Goal: Find contact information: Find contact information

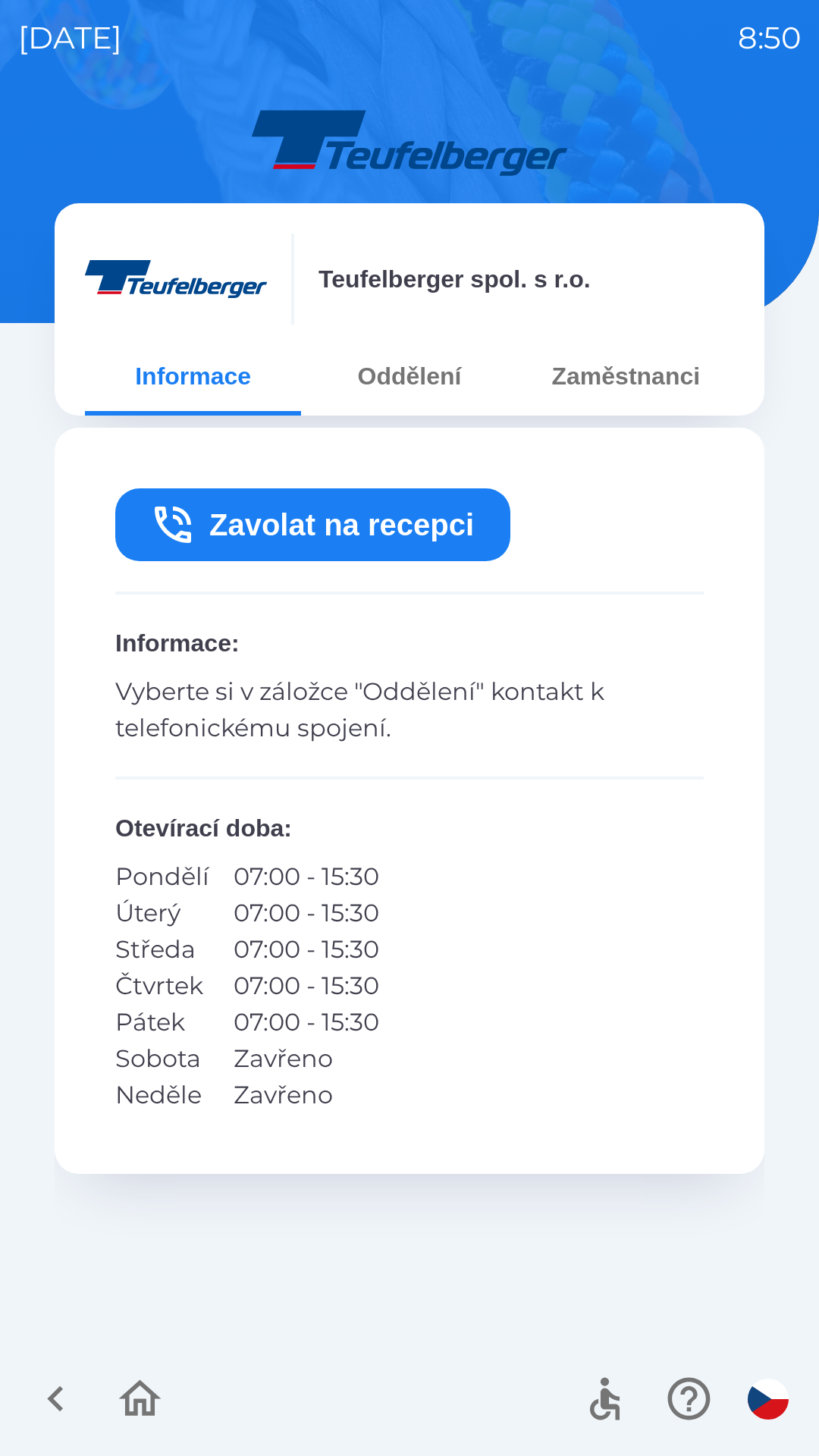
click at [337, 517] on button "Zavolat na recepci" at bounding box center [313, 524] width 395 height 73
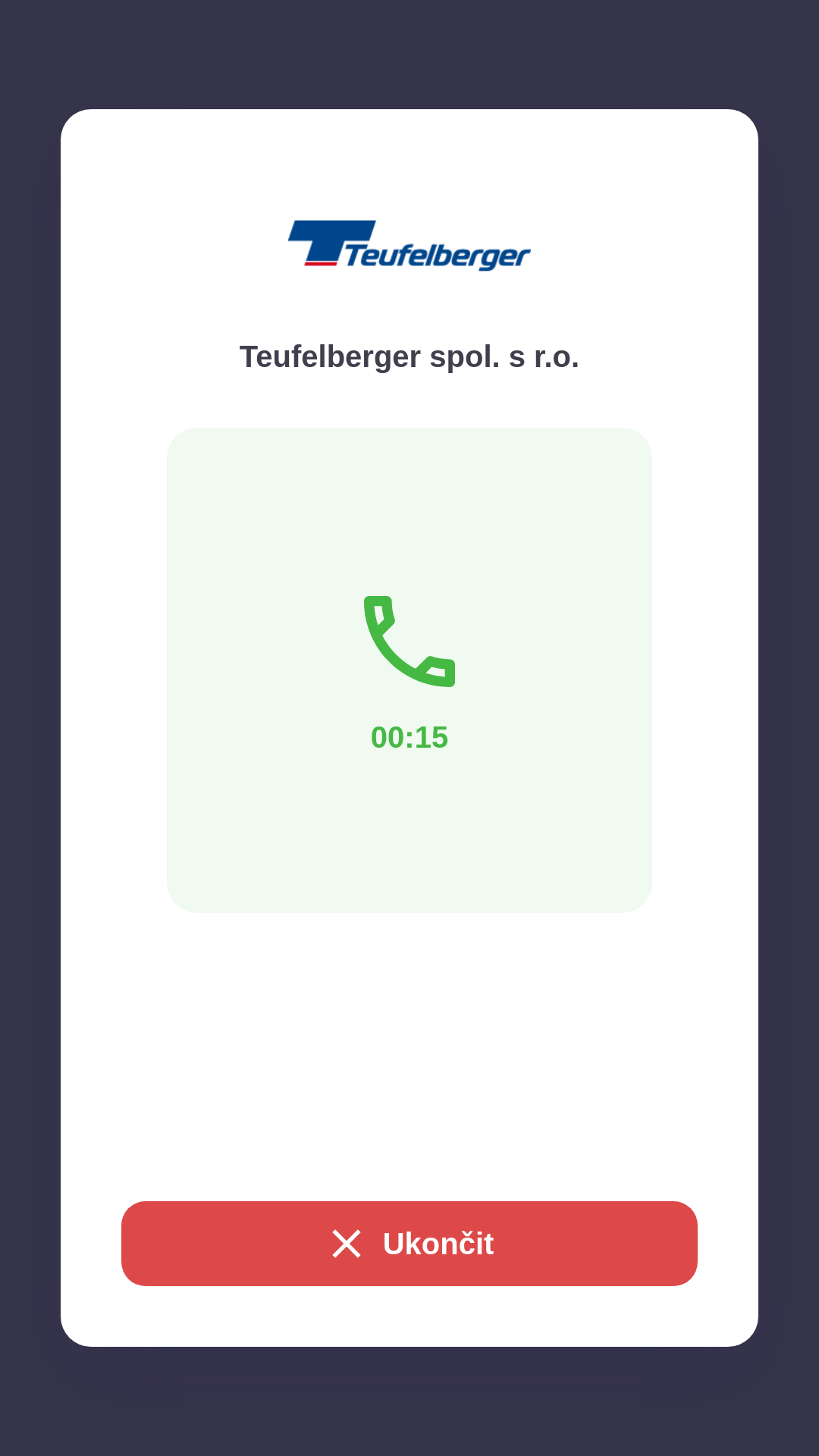
click at [343, 1241] on icon "button" at bounding box center [346, 1244] width 28 height 28
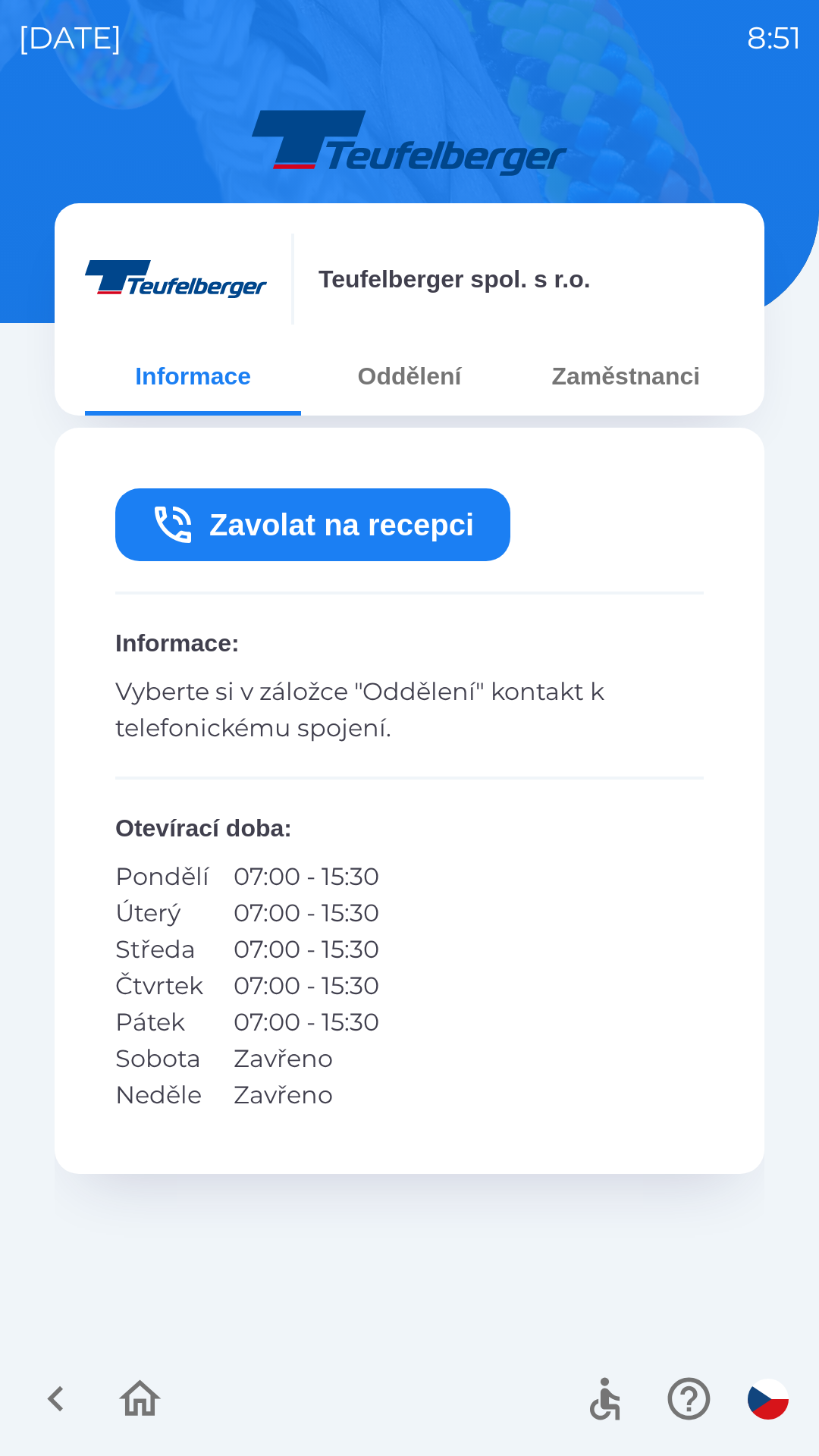
click at [395, 1126] on div "Zavolat na recepci Informace : Vyberte si v záložce "Oddělení" kontakt k telefo…" at bounding box center [409, 800] width 710 height 746
click at [426, 381] on button "Oddělení" at bounding box center [409, 375] width 216 height 54
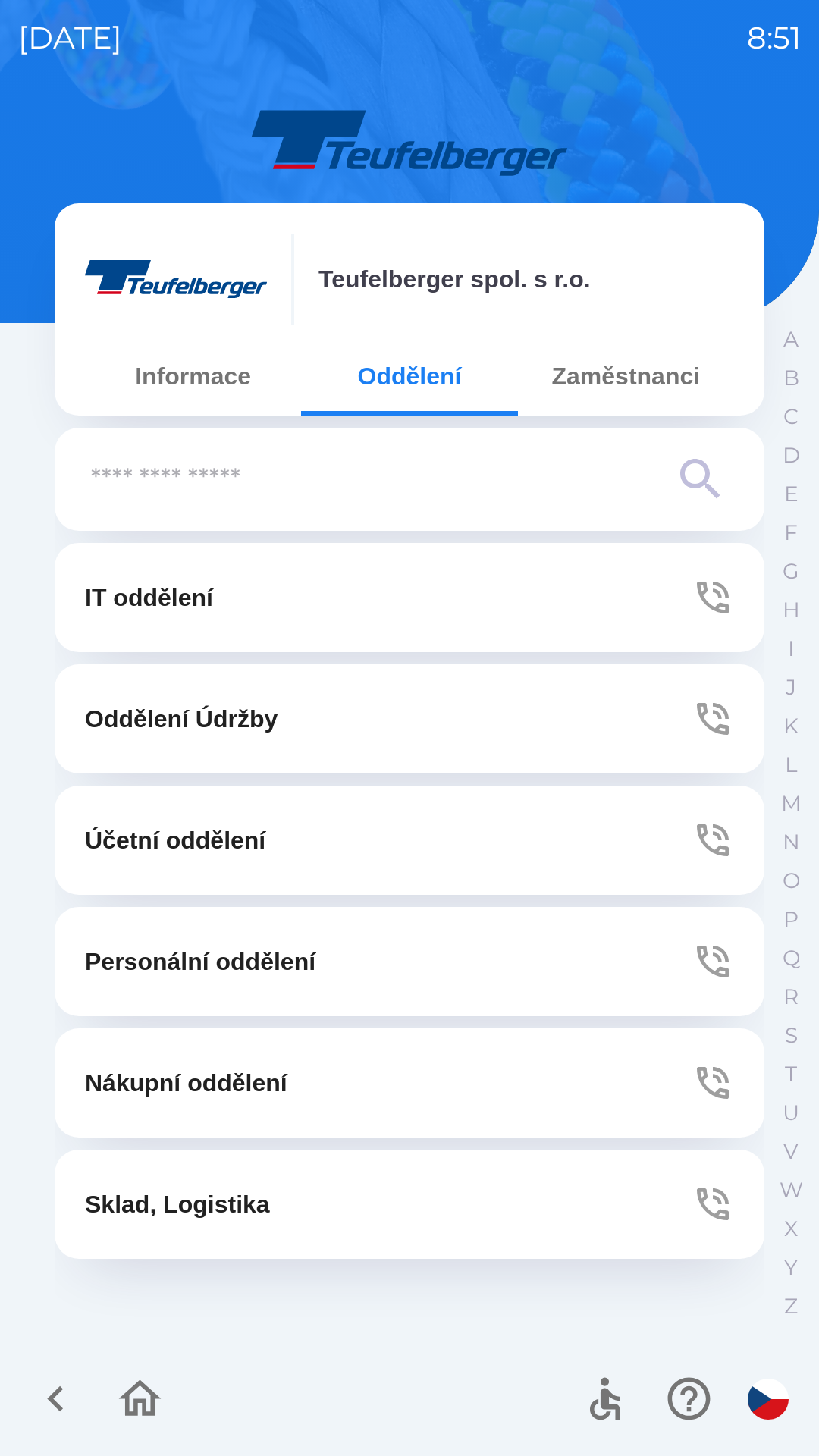
click at [356, 948] on button "Personální oddělení" at bounding box center [409, 962] width 710 height 110
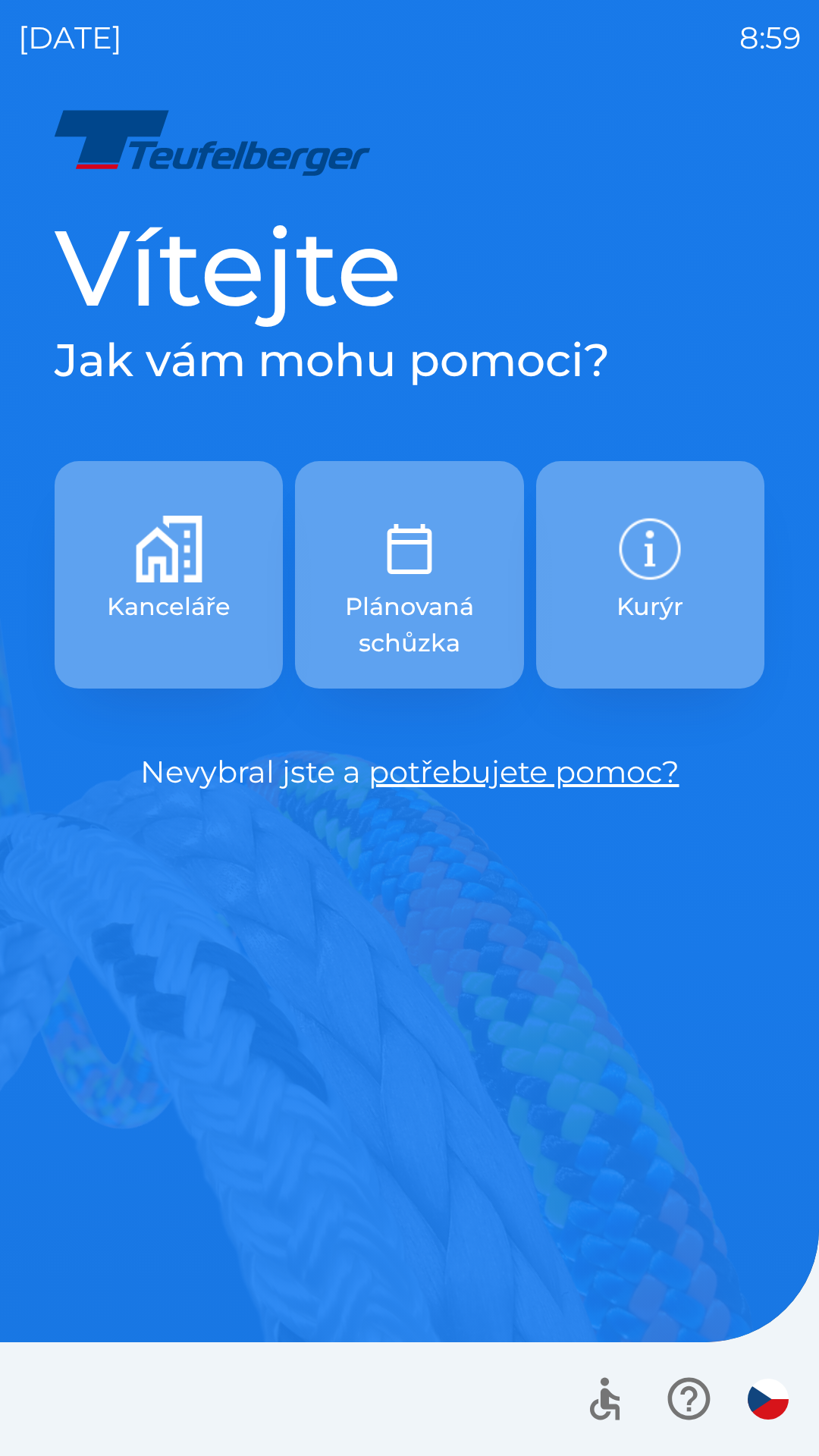
click at [480, 584] on button "Plánovaná schůzka" at bounding box center [409, 575] width 228 height 227
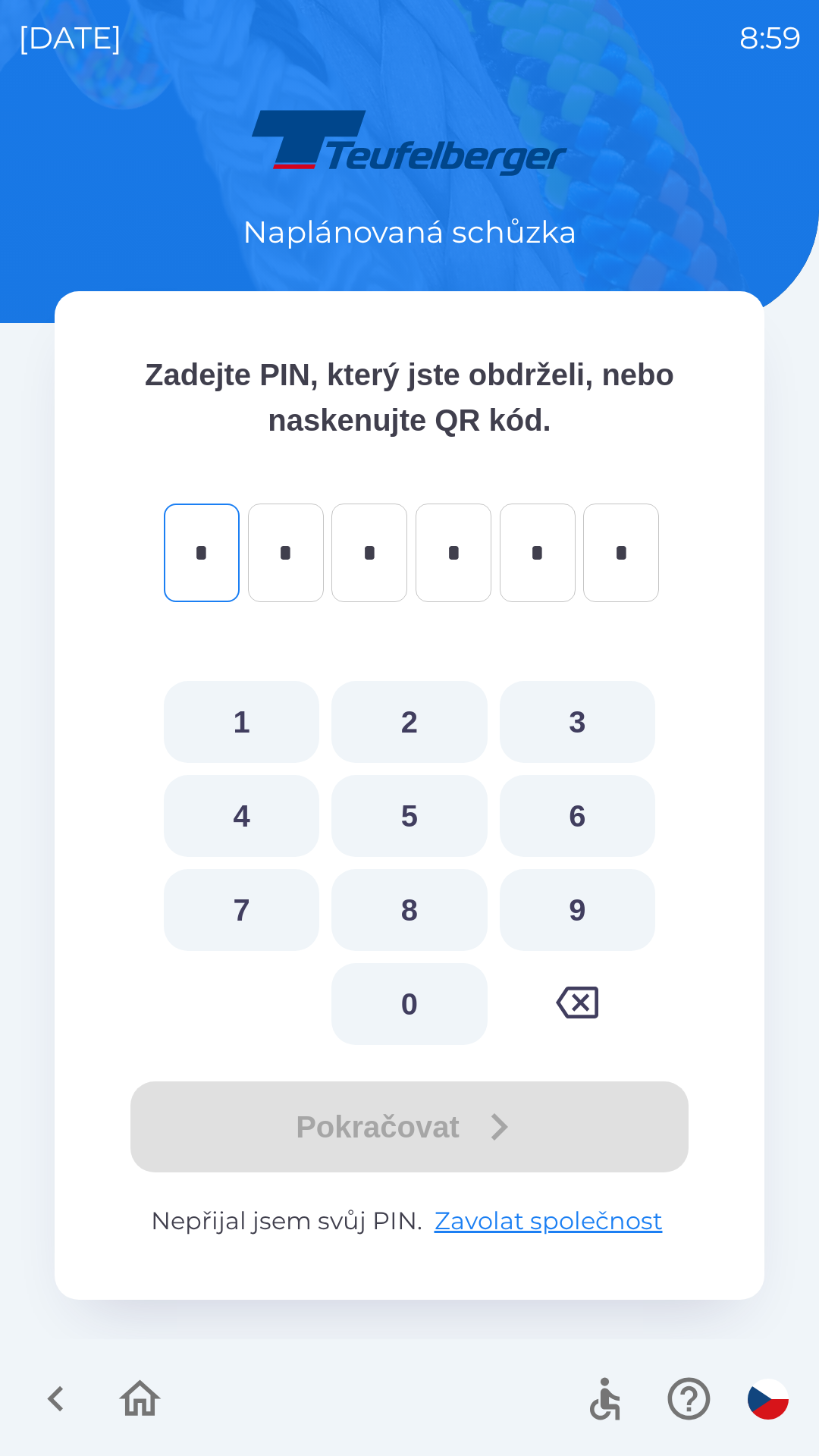
click at [59, 1392] on icon "button" at bounding box center [54, 1399] width 16 height 26
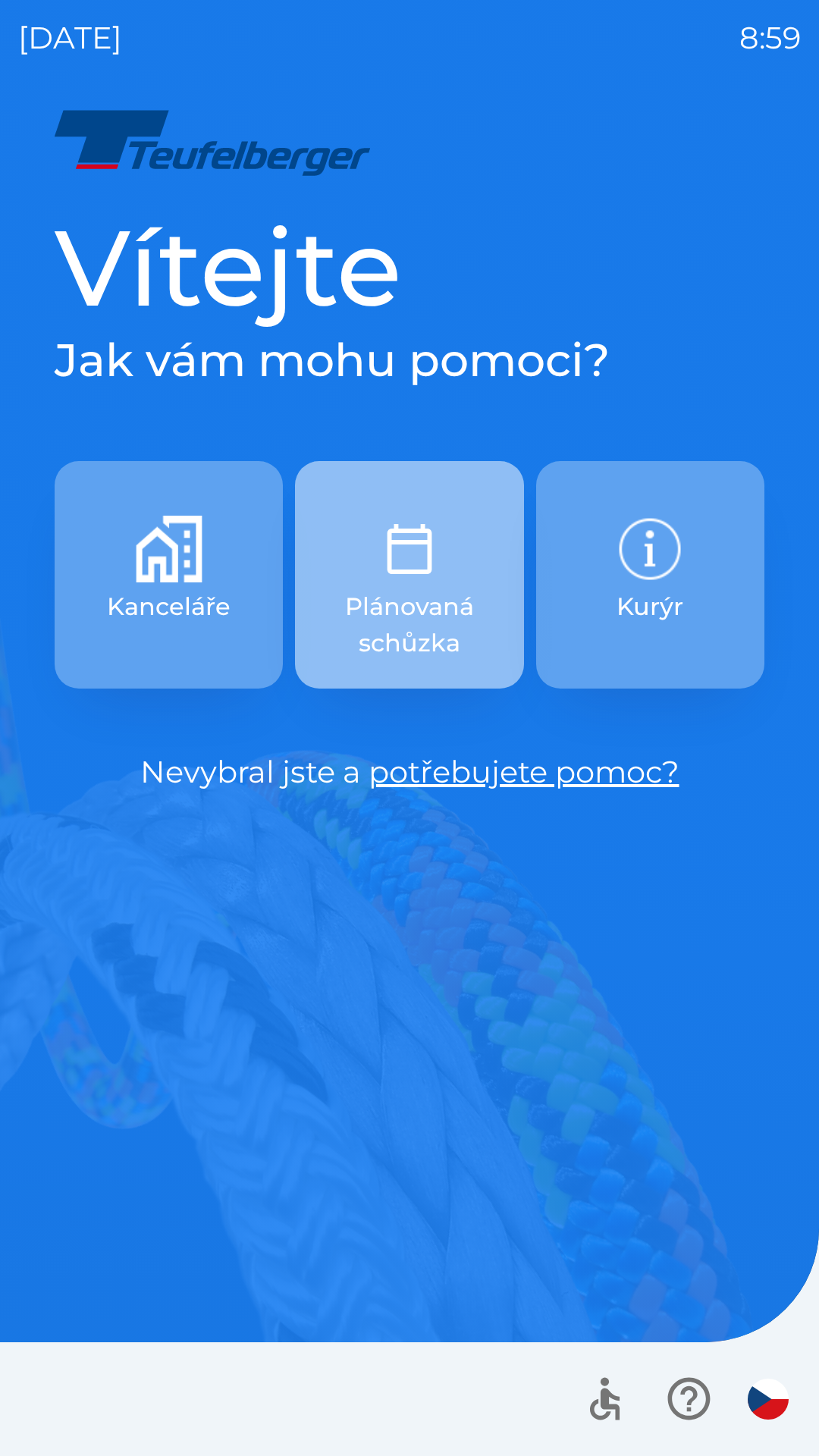
click at [427, 594] on p "Plánovaná schůzka" at bounding box center [409, 625] width 156 height 73
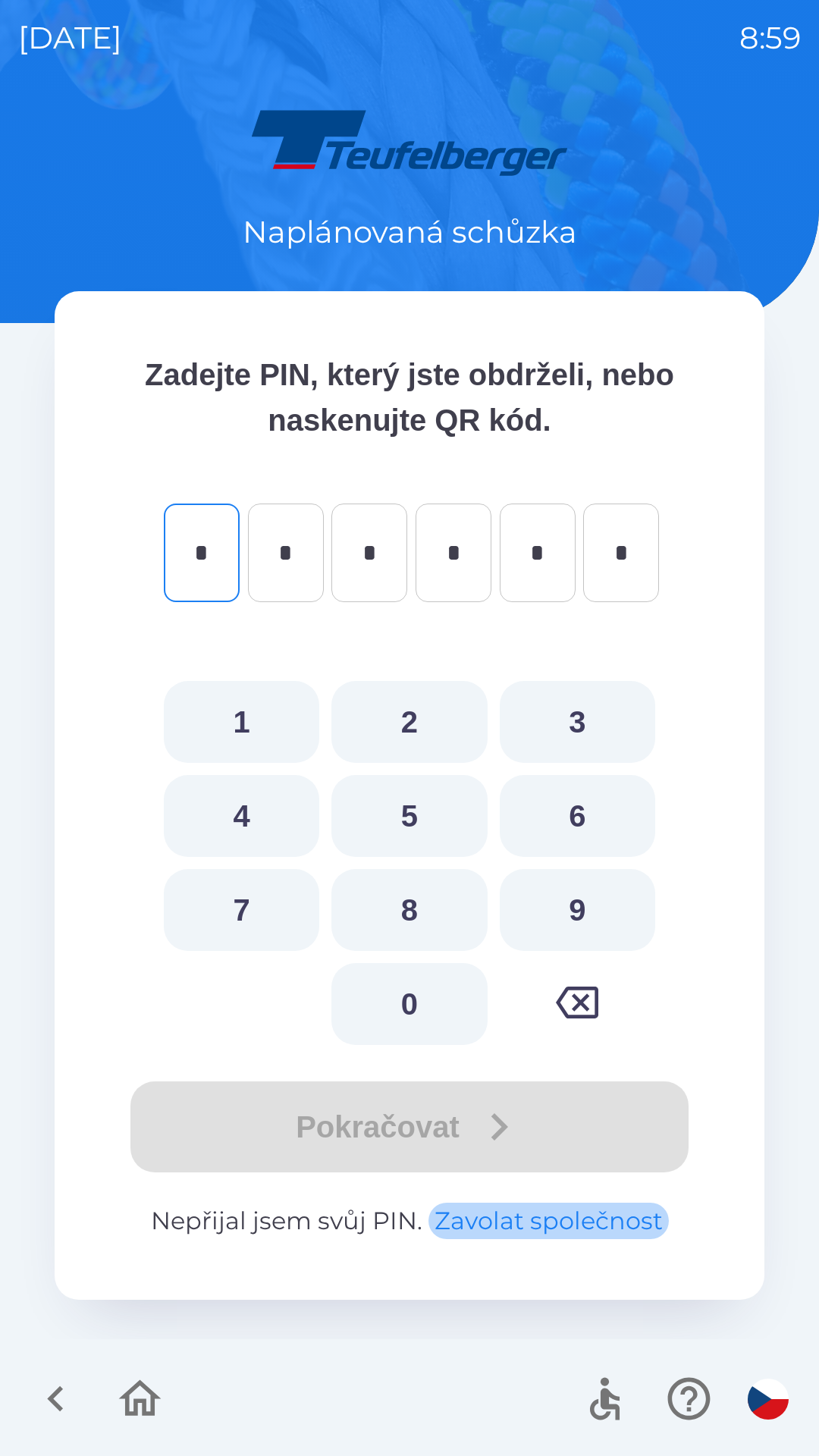
click at [525, 1221] on button "Zavolat společnost" at bounding box center [548, 1221] width 240 height 37
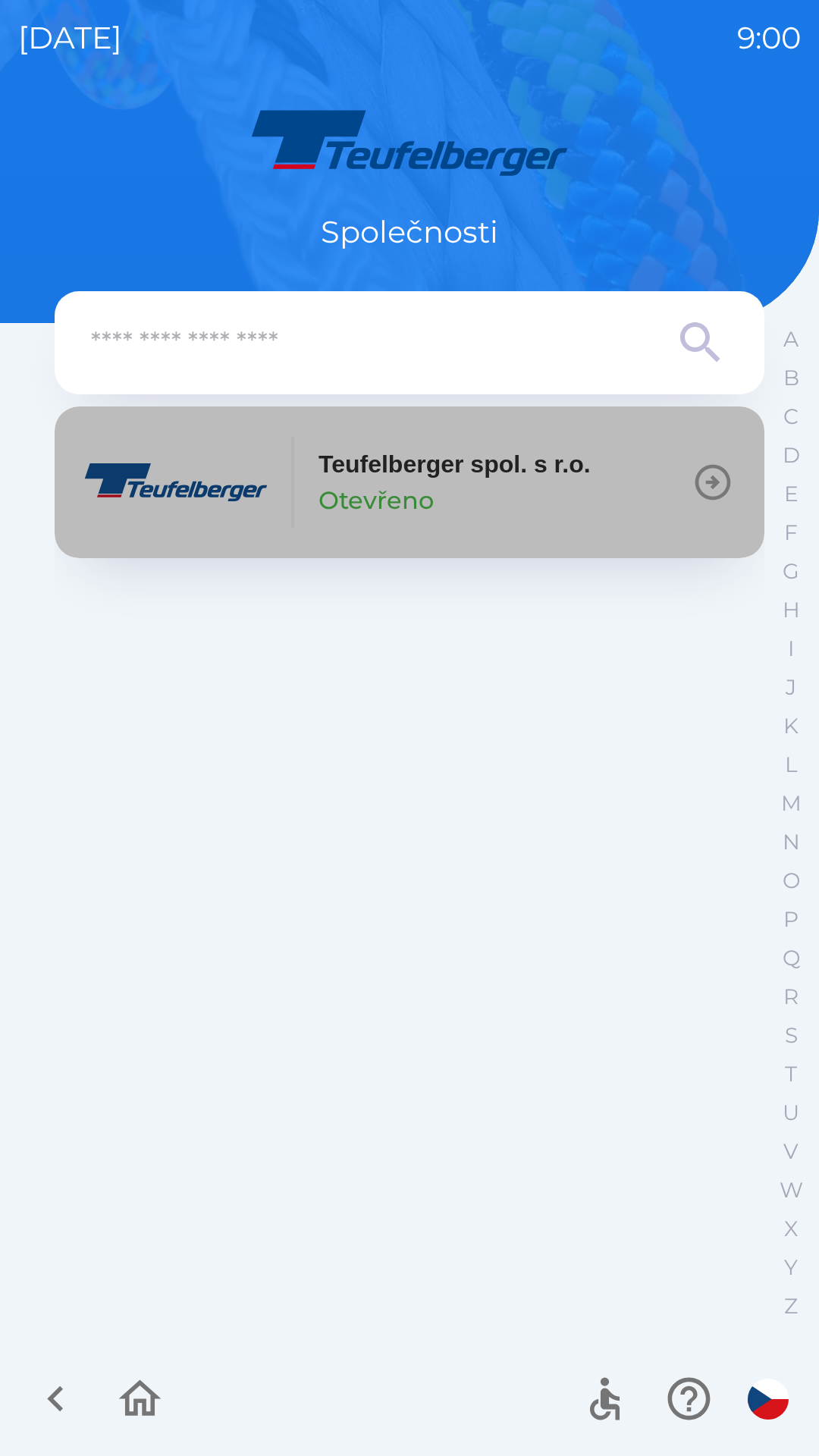
click at [718, 475] on icon "button" at bounding box center [713, 482] width 43 height 43
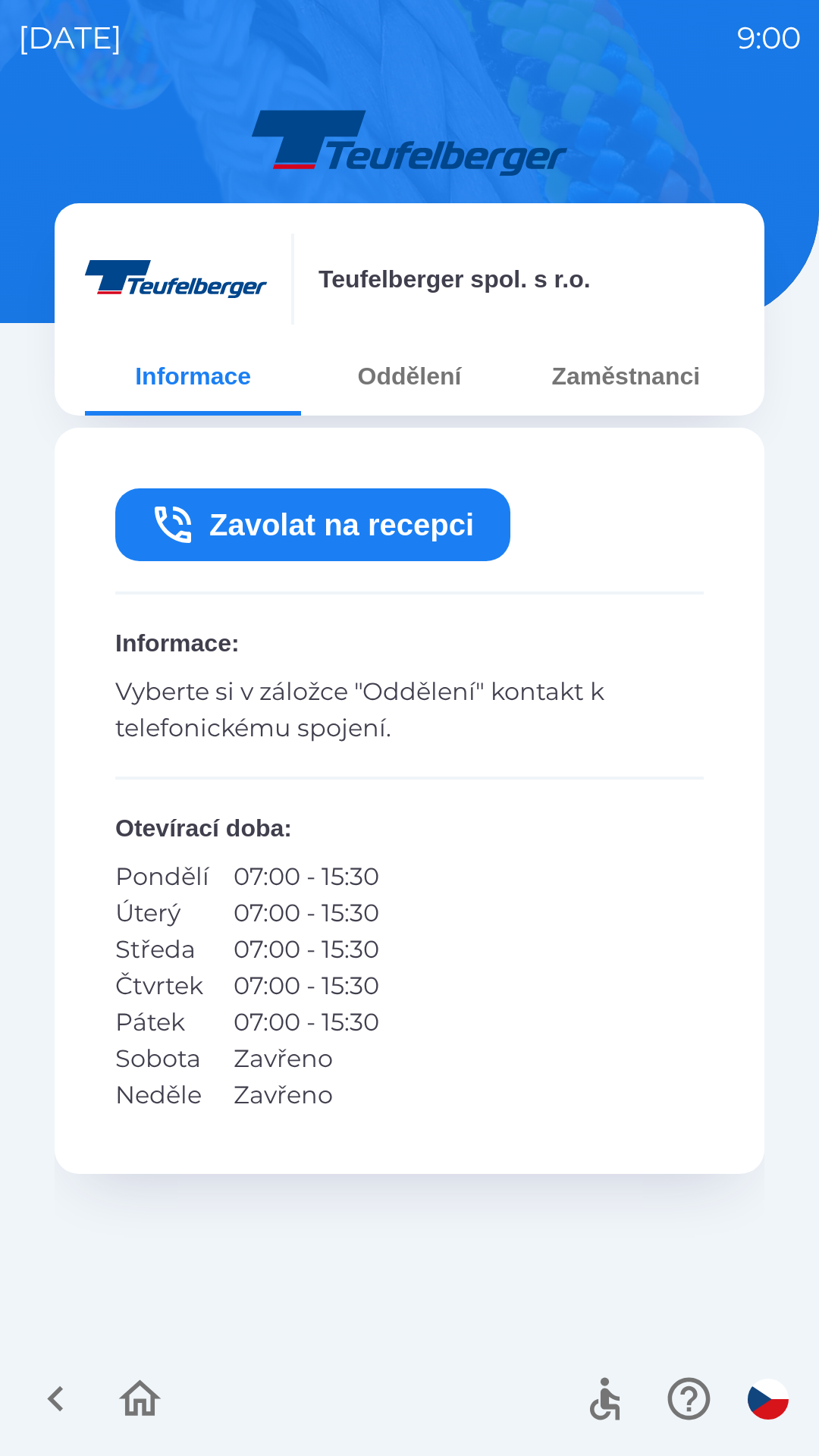
click at [417, 381] on button "Oddělení" at bounding box center [409, 375] width 216 height 54
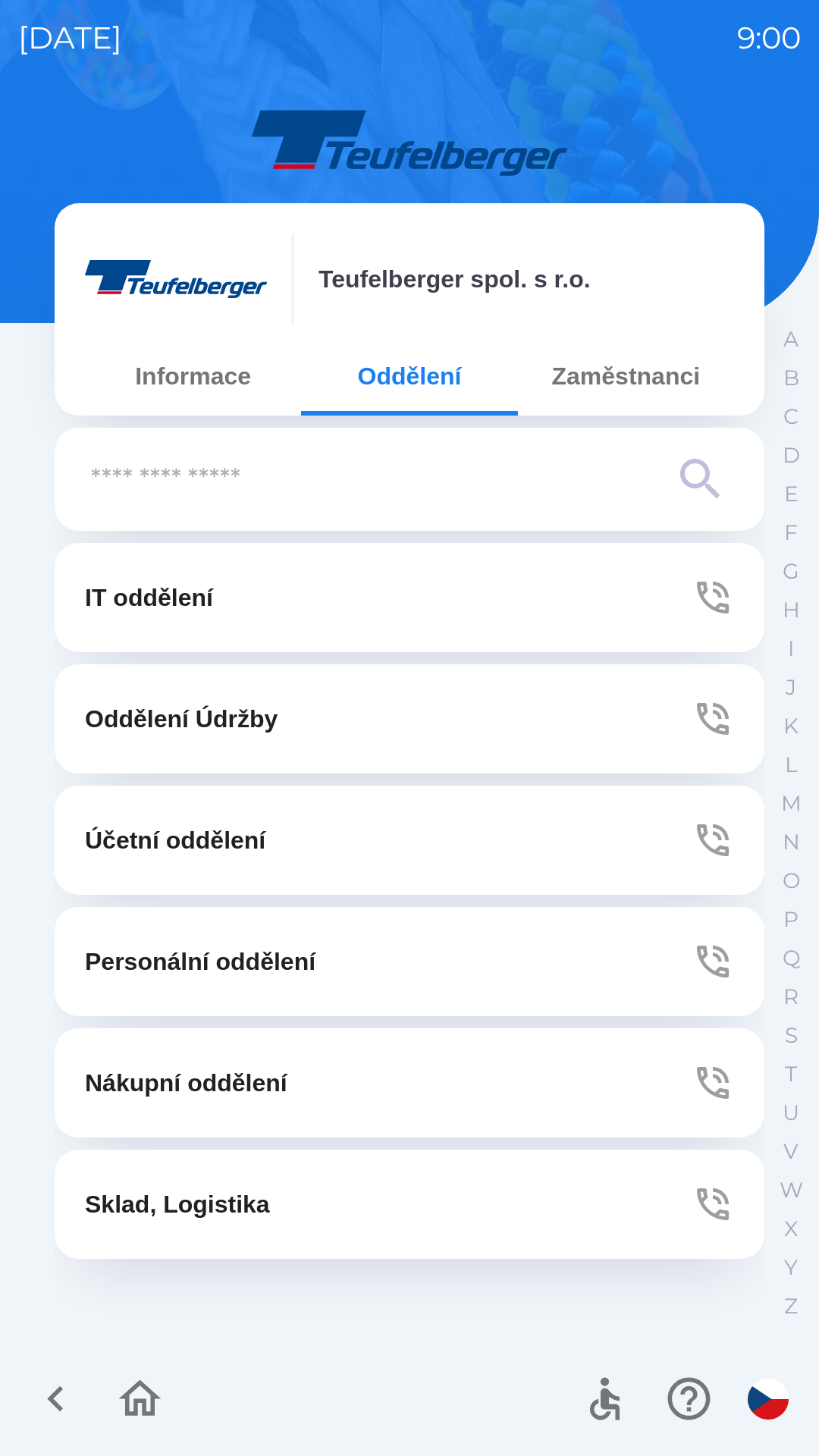
click at [642, 375] on button "Zaměstnanci" at bounding box center [626, 375] width 216 height 54
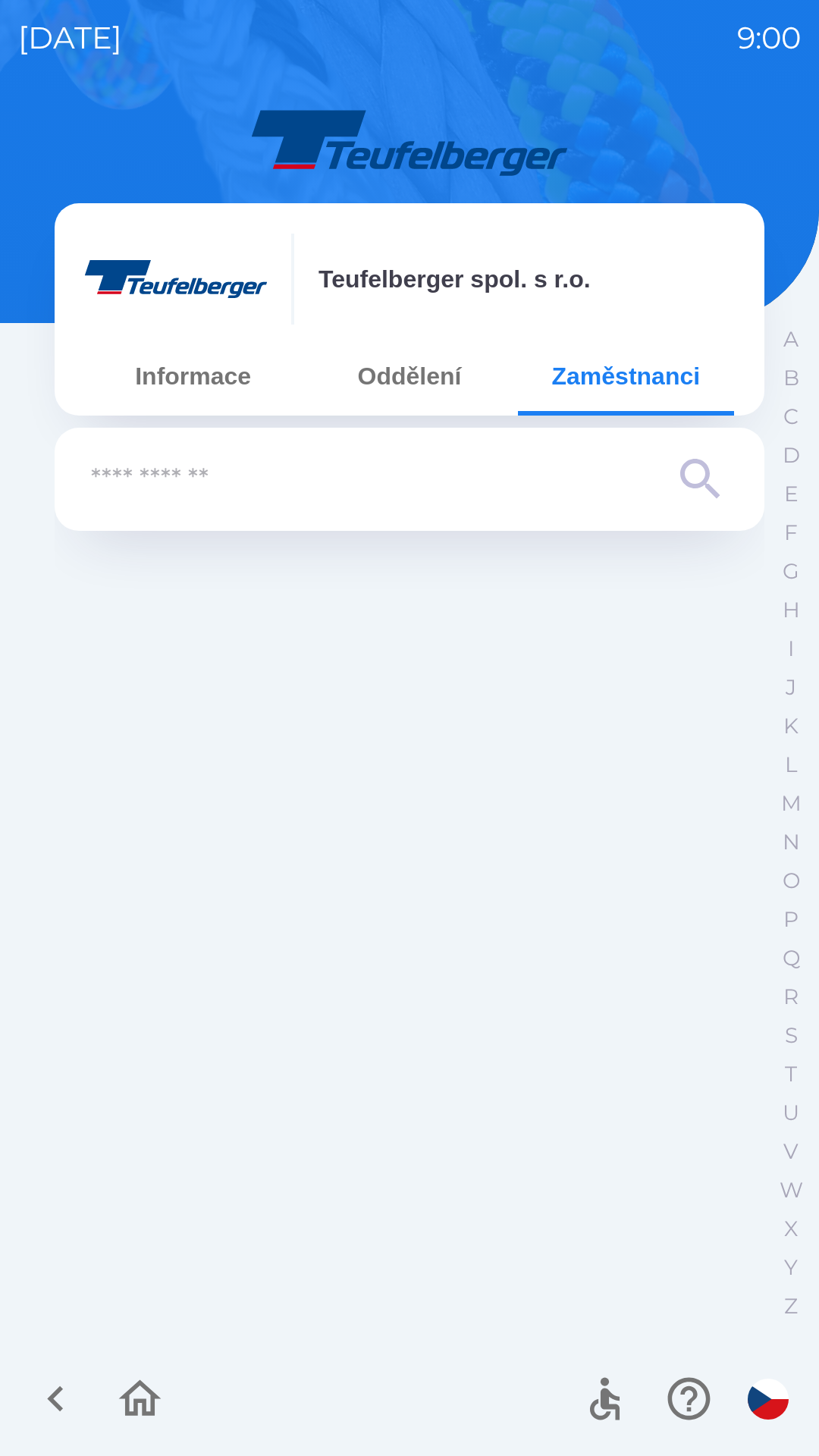
click at [688, 466] on icon at bounding box center [699, 478] width 39 height 39
click at [232, 477] on input "text" at bounding box center [379, 480] width 576 height 42
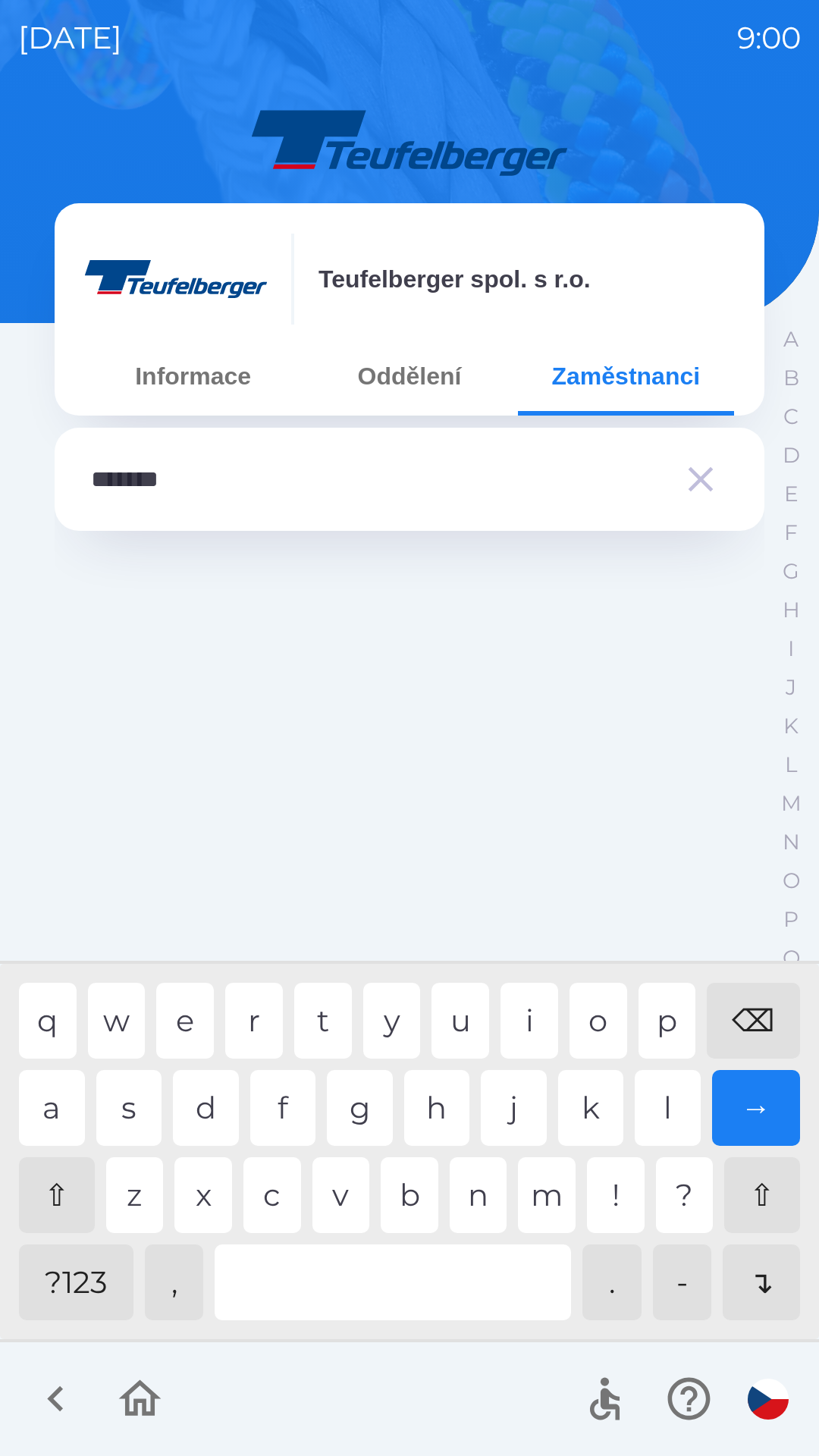
click at [757, 1098] on div "→" at bounding box center [757, 1108] width 89 height 76
click at [751, 1103] on div "→" at bounding box center [757, 1108] width 89 height 76
click at [754, 1092] on div "→" at bounding box center [757, 1108] width 89 height 76
click at [755, 1091] on div "→" at bounding box center [757, 1108] width 89 height 76
click at [759, 1014] on div "⌫" at bounding box center [754, 1020] width 94 height 76
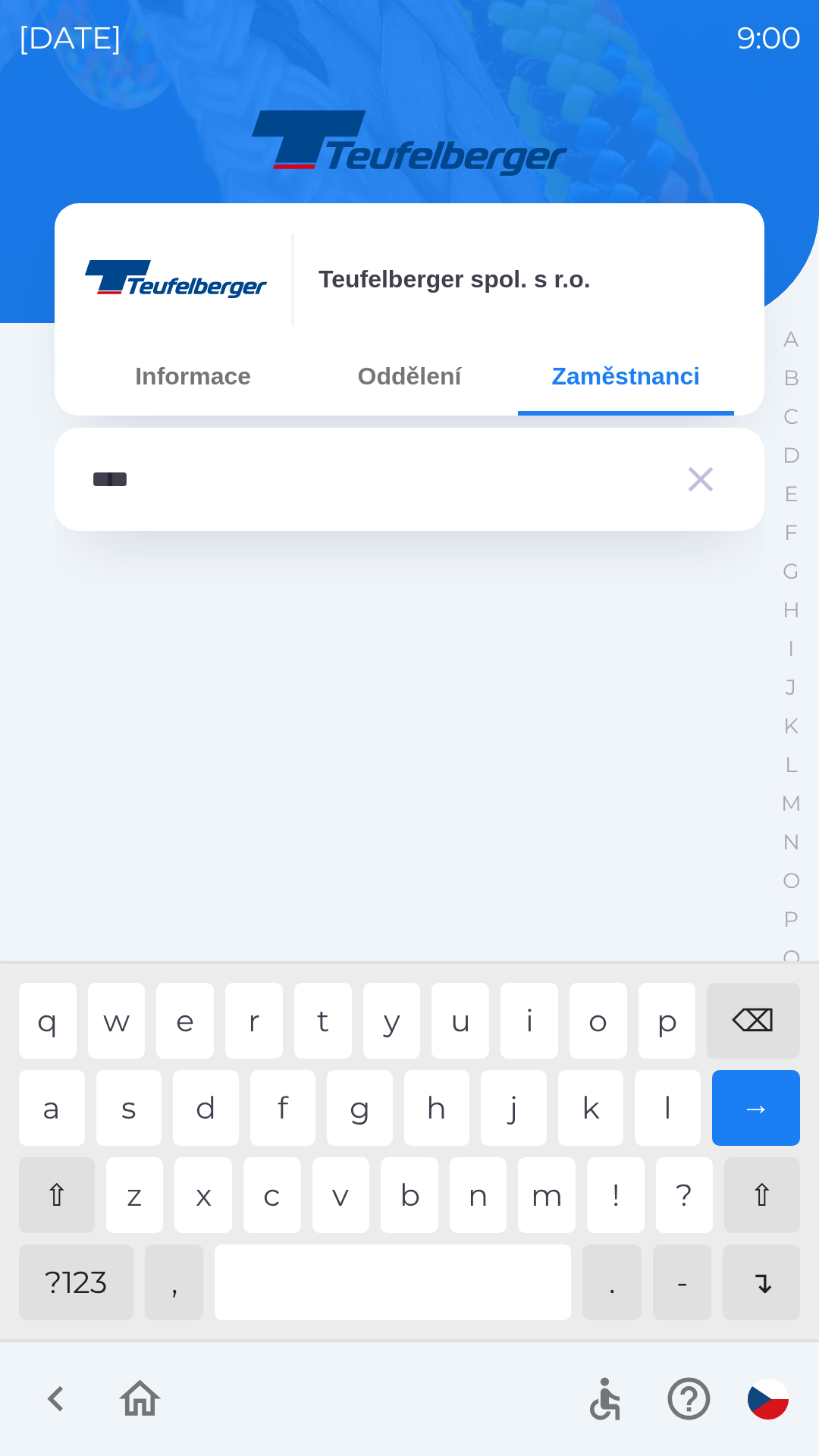
type input "*****"
click at [747, 1097] on div "→" at bounding box center [757, 1108] width 89 height 76
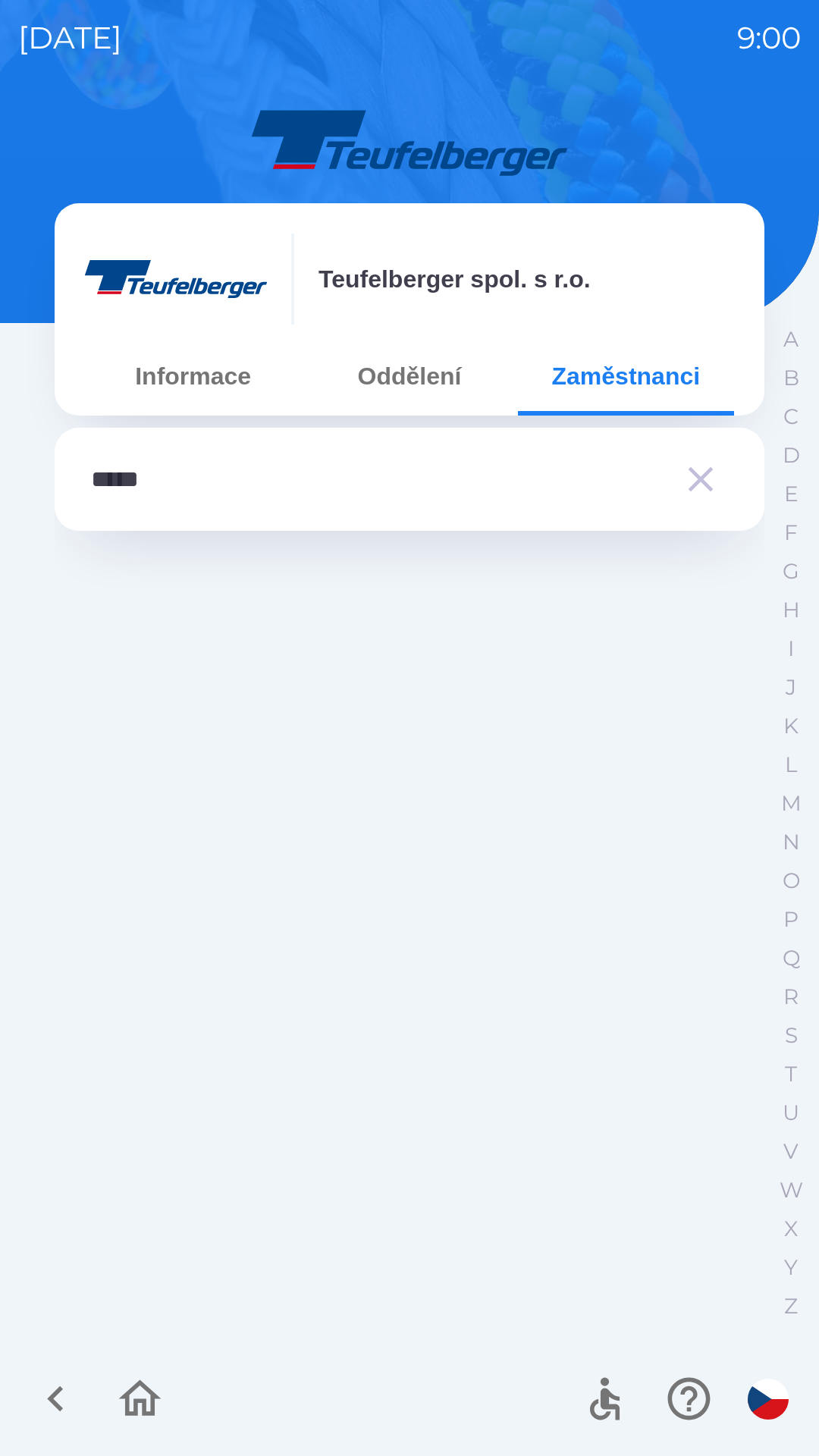
click at [761, 1277] on div at bounding box center [409, 937] width 710 height 790
click at [791, 1070] on p "T" at bounding box center [791, 1075] width 13 height 27
click at [794, 1065] on p "T" at bounding box center [791, 1075] width 16 height 27
click at [793, 1067] on p "T" at bounding box center [791, 1075] width 13 height 27
click at [794, 1069] on p "T" at bounding box center [791, 1075] width 16 height 27
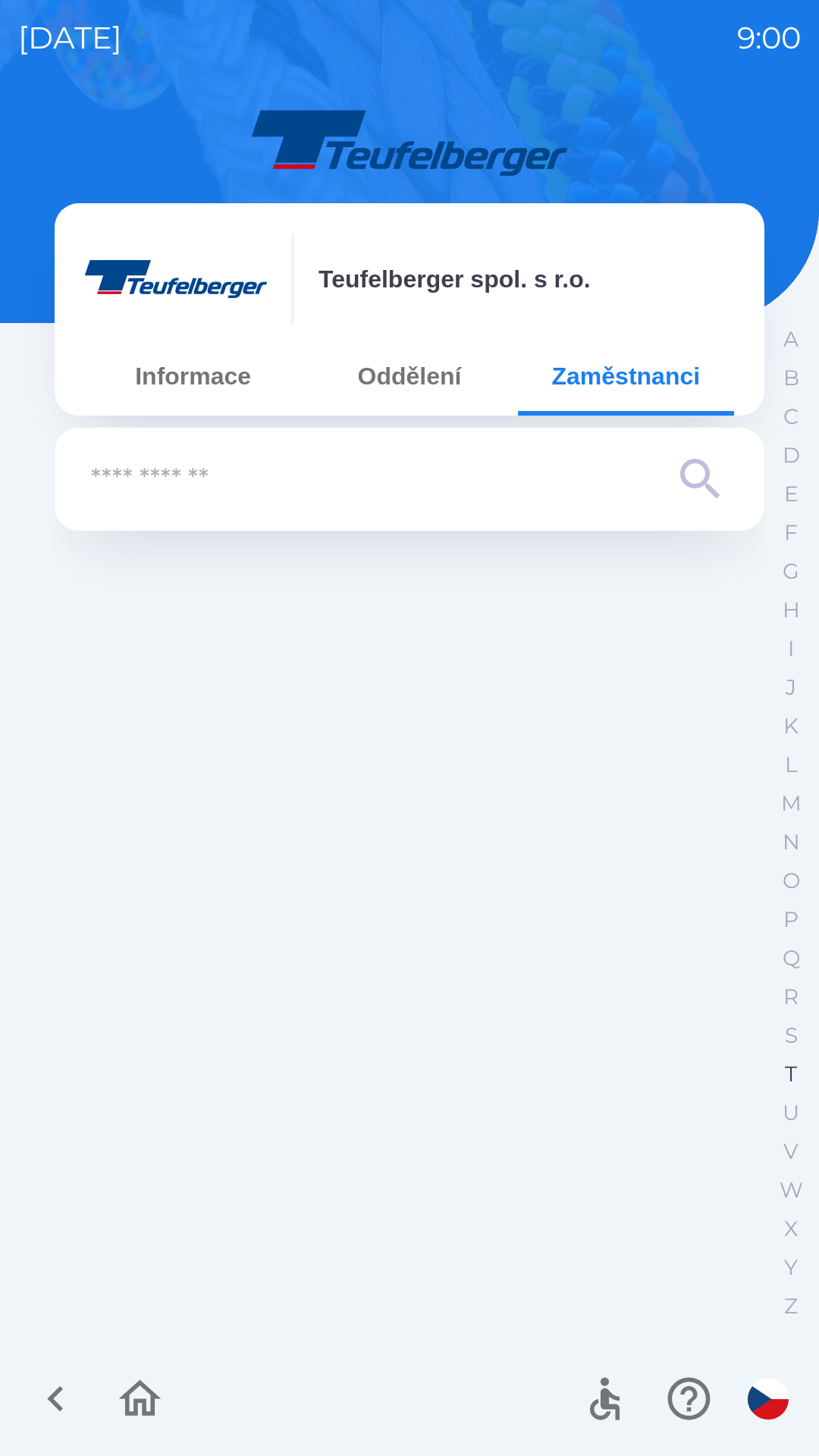
click at [793, 1070] on p "T" at bounding box center [791, 1075] width 13 height 27
click at [408, 363] on button "Oddělení" at bounding box center [409, 375] width 216 height 54
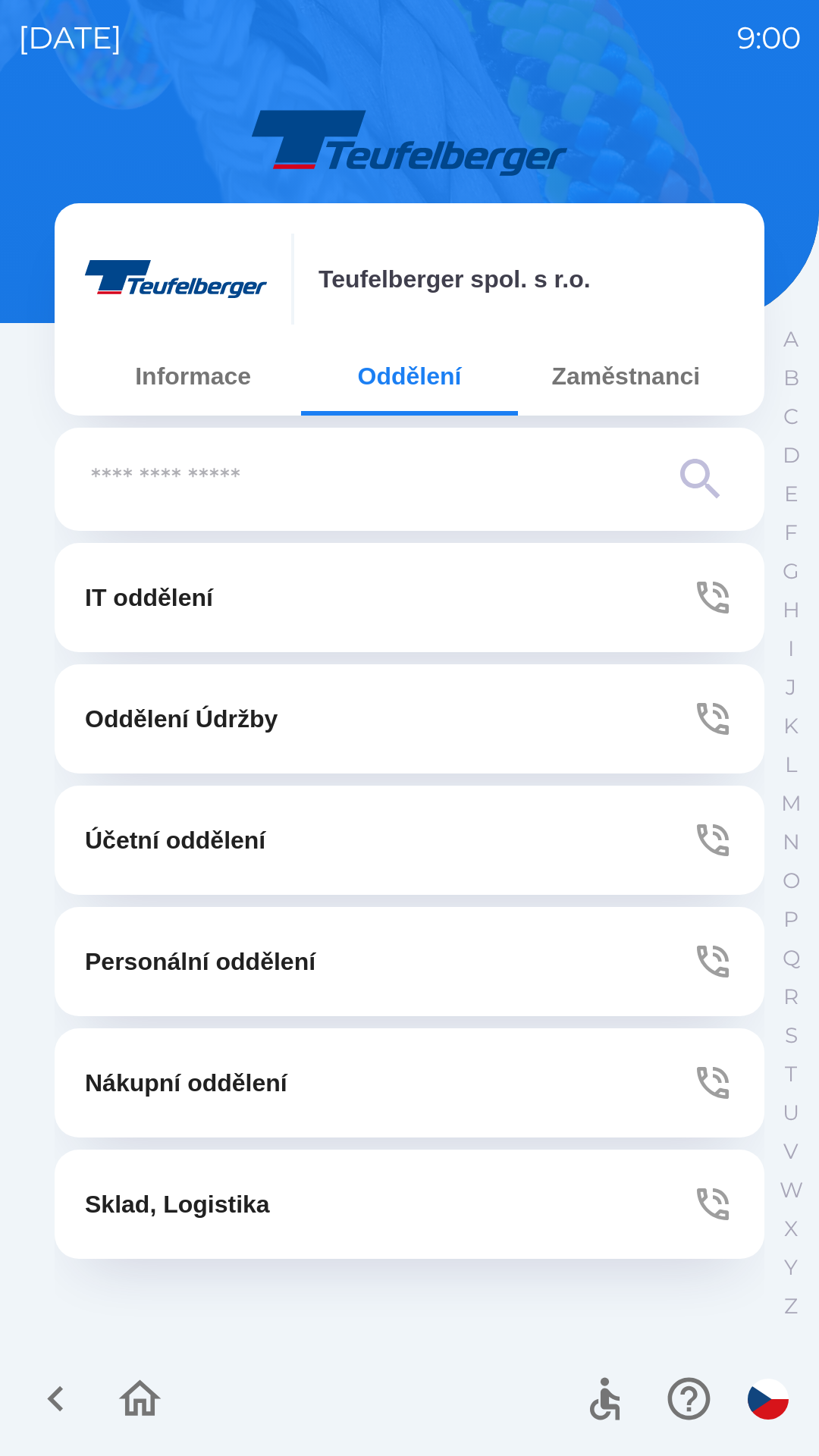
click at [304, 1216] on button "Sklad, Logistika" at bounding box center [409, 1204] width 710 height 110
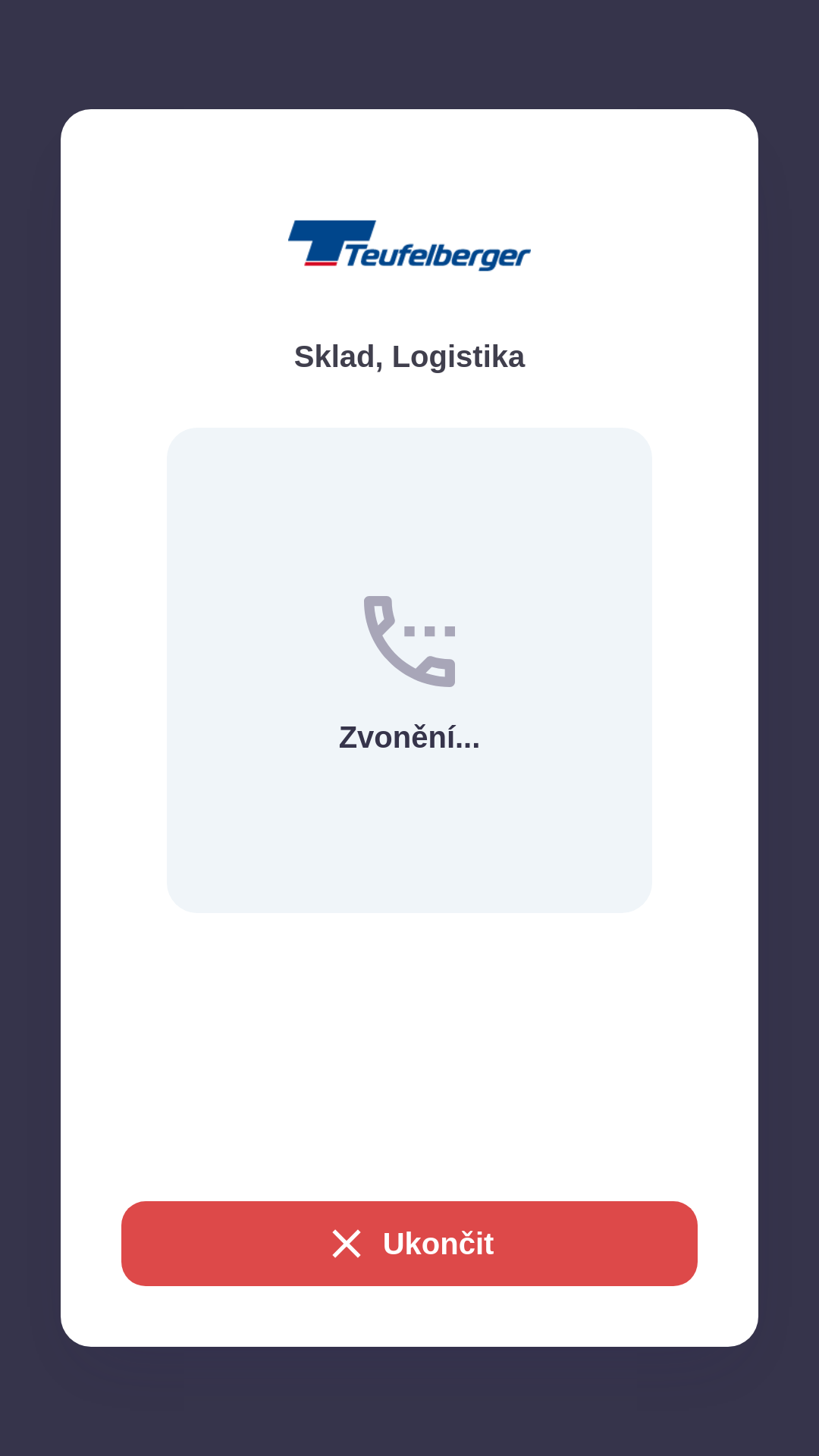
click at [349, 1239] on icon "button" at bounding box center [346, 1244] width 28 height 28
